Goal: Communication & Community: Participate in discussion

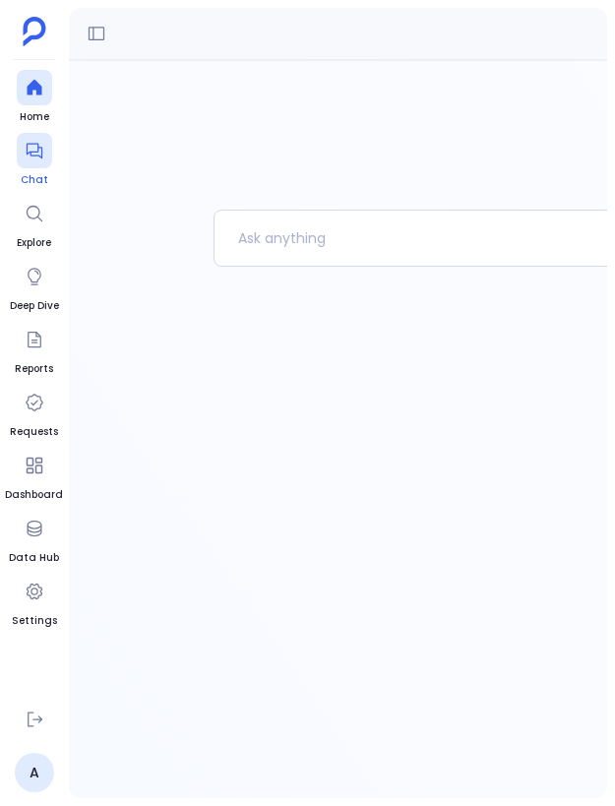
click at [35, 157] on icon at bounding box center [35, 151] width 20 height 20
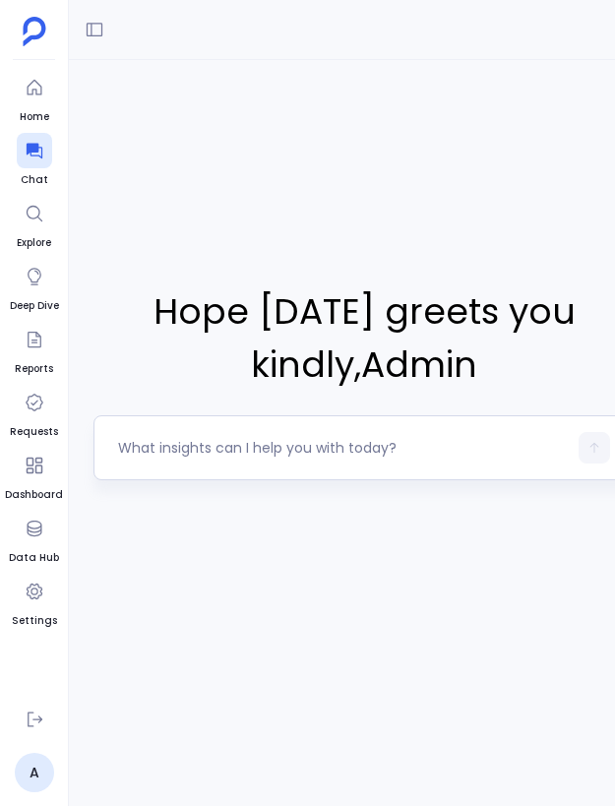
click at [373, 437] on div at bounding box center [342, 447] width 449 height 31
click at [334, 451] on textarea at bounding box center [342, 448] width 449 height 20
type textarea "Hello"
